Goal: Task Accomplishment & Management: Manage account settings

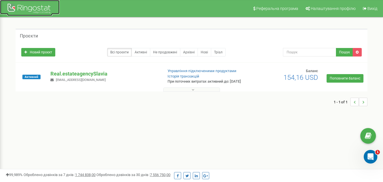
click at [38, 10] on div at bounding box center [29, 9] width 45 height 14
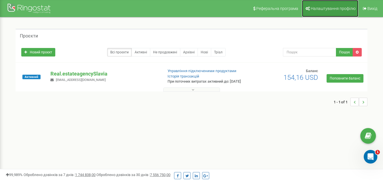
click at [324, 7] on span "Налаштування профілю" at bounding box center [333, 8] width 45 height 5
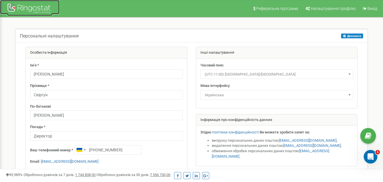
click at [32, 8] on div at bounding box center [29, 9] width 45 height 14
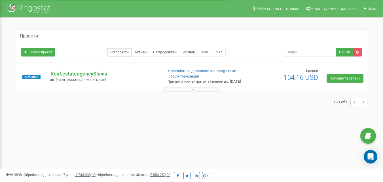
click at [83, 77] on p "Real.estateagencySlavia" at bounding box center [104, 73] width 108 height 7
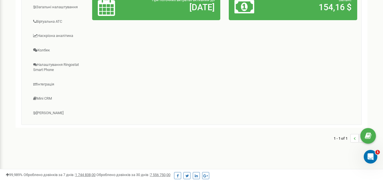
scroll to position [159, 0]
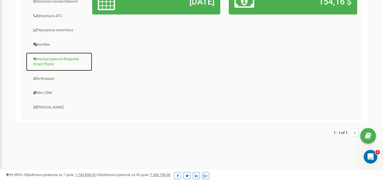
click at [53, 69] on link "Налаштування Ringostat Smart Phone" at bounding box center [59, 61] width 67 height 19
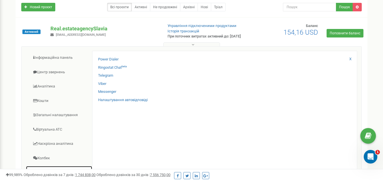
scroll to position [32, 0]
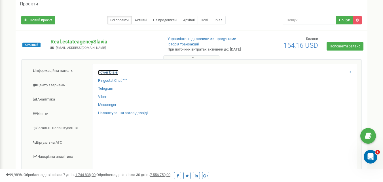
click at [111, 75] on link "Power Dialer" at bounding box center [108, 72] width 20 height 5
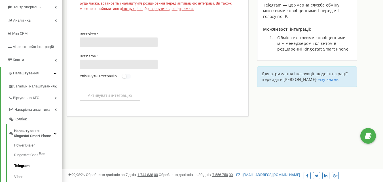
scroll to position [61, 0]
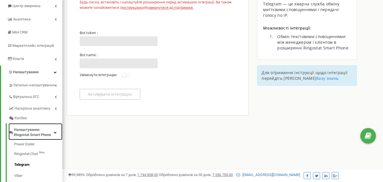
click at [23, 136] on span "Налаштування Ringostat Smart Phone" at bounding box center [34, 132] width 40 height 10
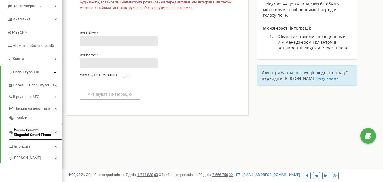
click at [22, 136] on span "Налаштування Ringostat Smart Phone" at bounding box center [34, 132] width 41 height 10
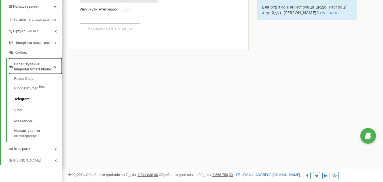
scroll to position [127, 0]
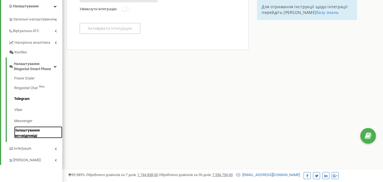
click at [21, 136] on link "Налаштування автовідповіді" at bounding box center [38, 132] width 48 height 12
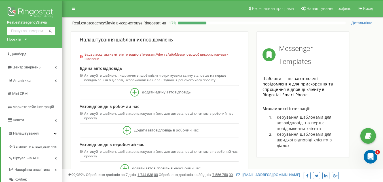
click at [361, 25] on span "Детальніше" at bounding box center [361, 23] width 21 height 5
